Goal: Task Accomplishment & Management: Complete application form

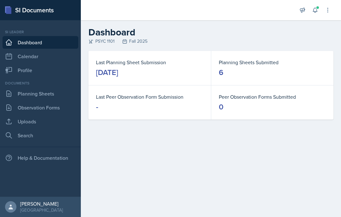
click at [48, 92] on link "Planning Sheets" at bounding box center [41, 93] width 76 height 13
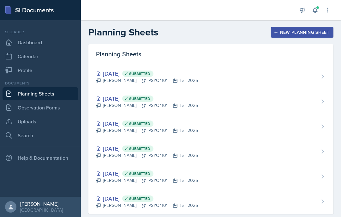
click at [231, 106] on div "[DATE] Submitted [PERSON_NAME] PSYC 1101 Fall 2025" at bounding box center [210, 101] width 245 height 25
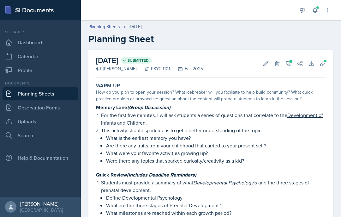
click at [288, 65] on icon at bounding box center [288, 63] width 5 height 5
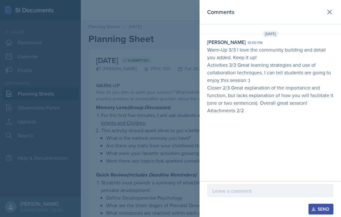
click at [232, 189] on p at bounding box center [270, 191] width 116 height 8
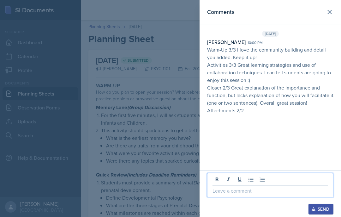
scroll to position [8, 0]
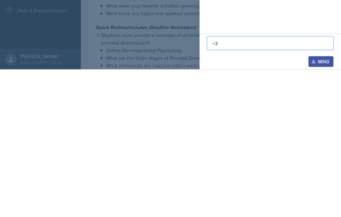
click at [325, 206] on div "Send" at bounding box center [321, 208] width 17 height 5
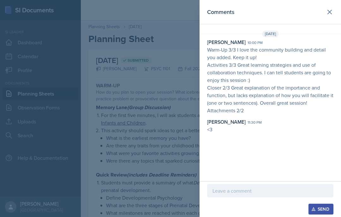
click at [332, 11] on icon at bounding box center [330, 12] width 8 height 8
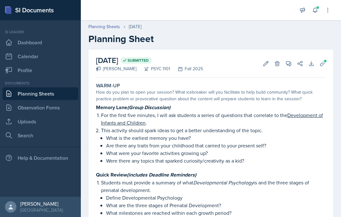
click at [59, 87] on link "Planning Sheets" at bounding box center [41, 93] width 76 height 13
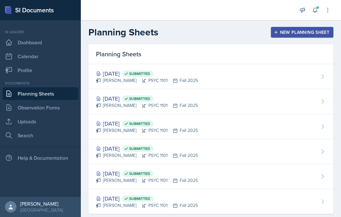
click at [137, 77] on div "[DATE] Submitted" at bounding box center [147, 73] width 102 height 9
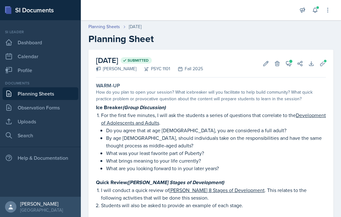
click at [286, 65] on icon at bounding box center [288, 63] width 6 height 6
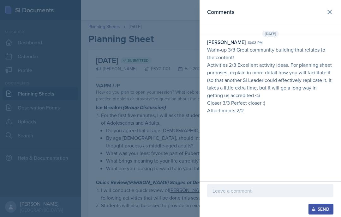
click at [231, 216] on div "Send" at bounding box center [270, 199] width 141 height 36
click at [233, 216] on html "SI Documents Si leader Dashboard Calendar Profile Documents Planning Sheets Obs…" at bounding box center [170, 108] width 341 height 217
click at [233, 216] on div "Send" at bounding box center [270, 199] width 141 height 36
click at [236, 215] on div "Send" at bounding box center [270, 199] width 141 height 36
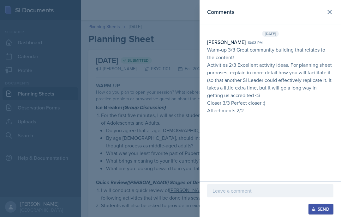
scroll to position [26, 0]
click at [328, 13] on icon at bounding box center [330, 12] width 8 height 8
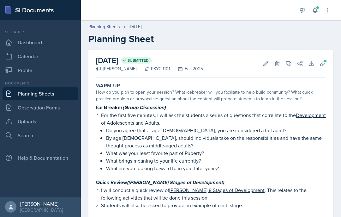
click at [289, 60] on icon at bounding box center [288, 63] width 6 height 6
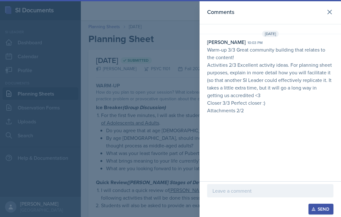
click at [252, 189] on p at bounding box center [270, 191] width 116 height 8
